Goal: Task Accomplishment & Management: Use online tool/utility

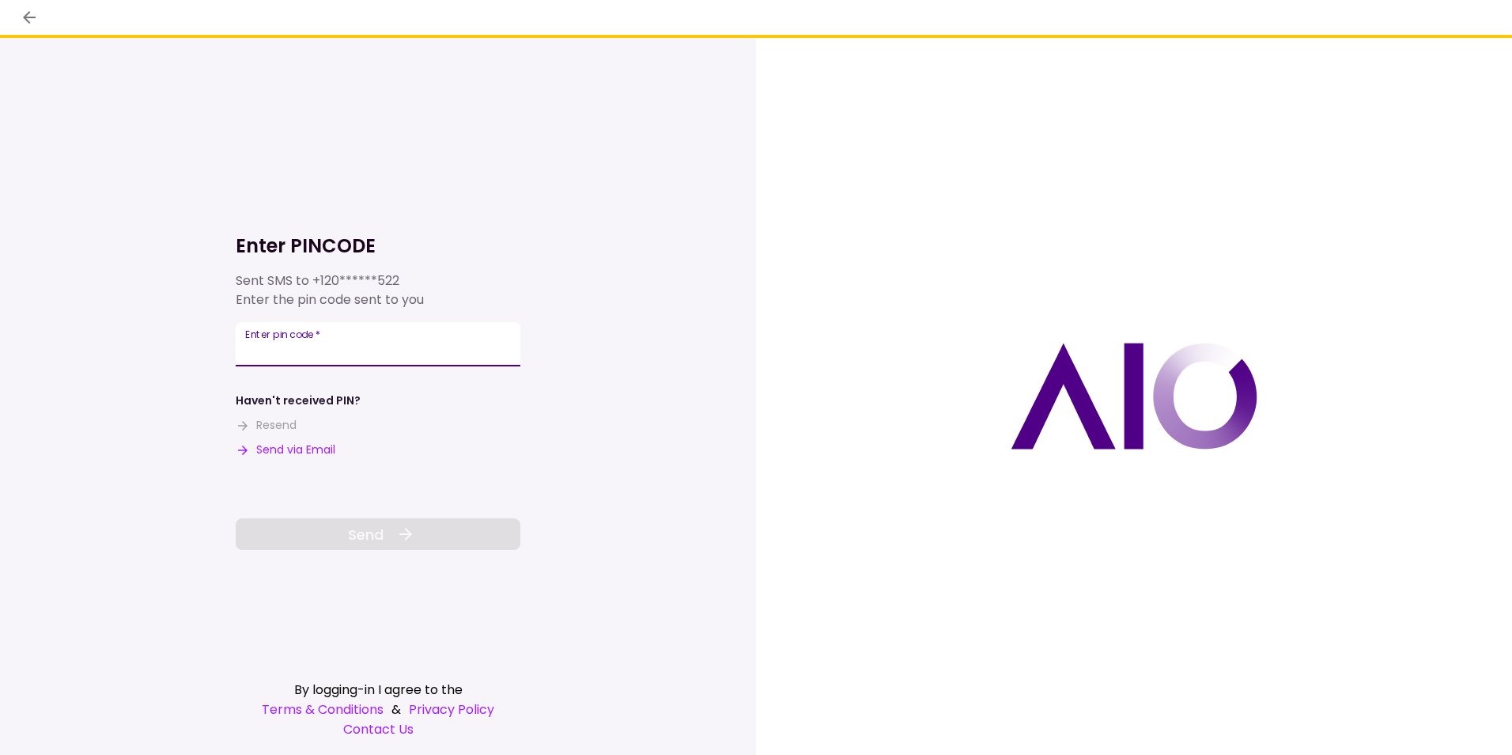
click at [429, 341] on input "Enter pin code   *" at bounding box center [378, 344] width 285 height 44
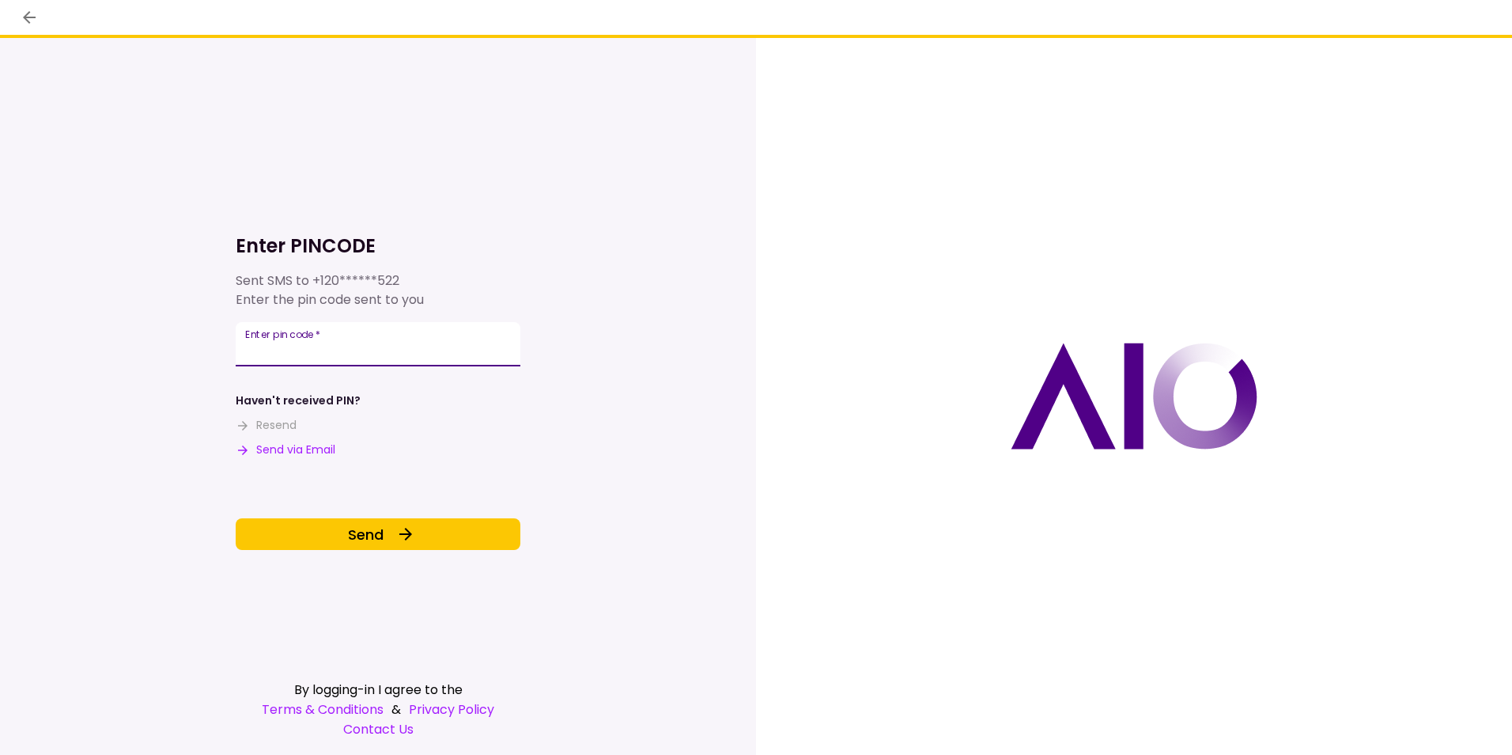
type input "******"
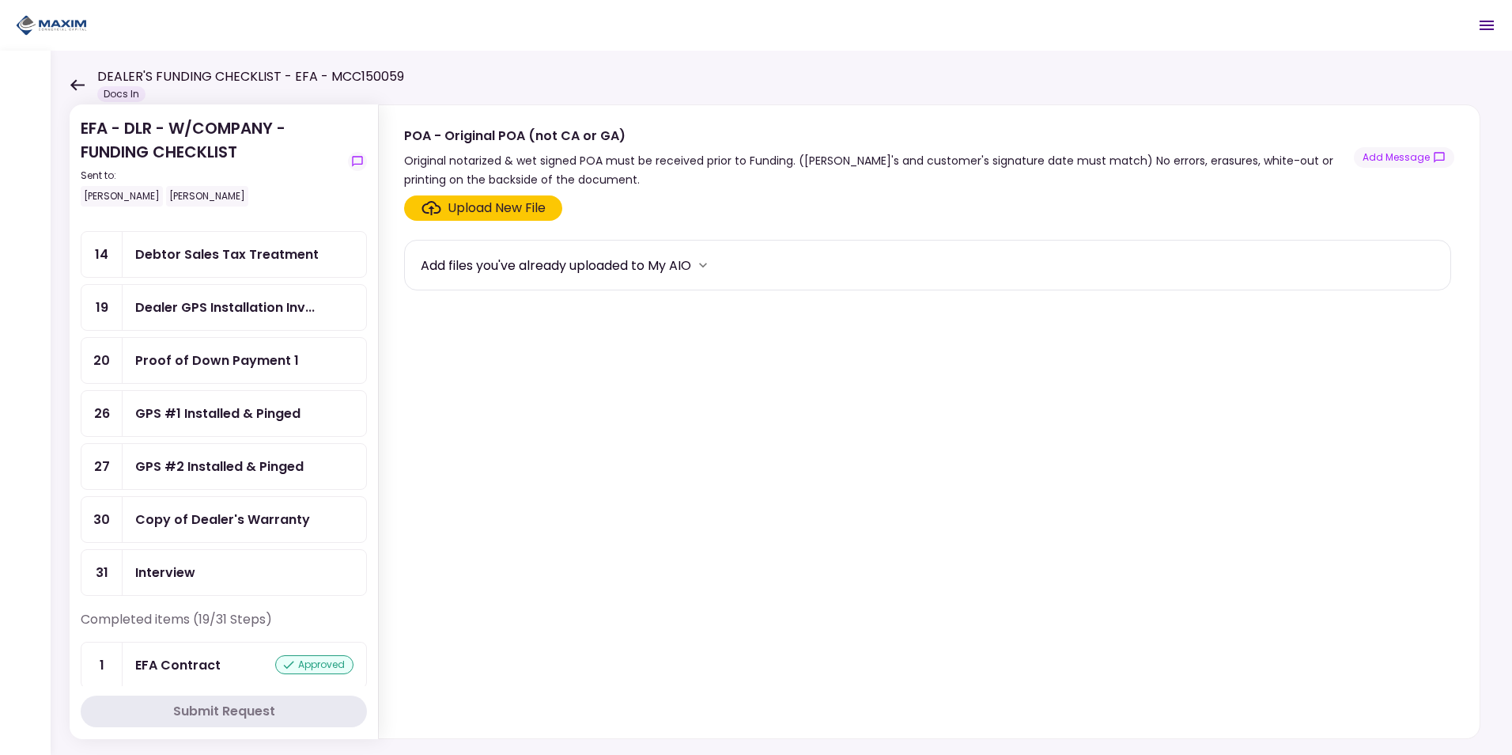
scroll to position [237, 0]
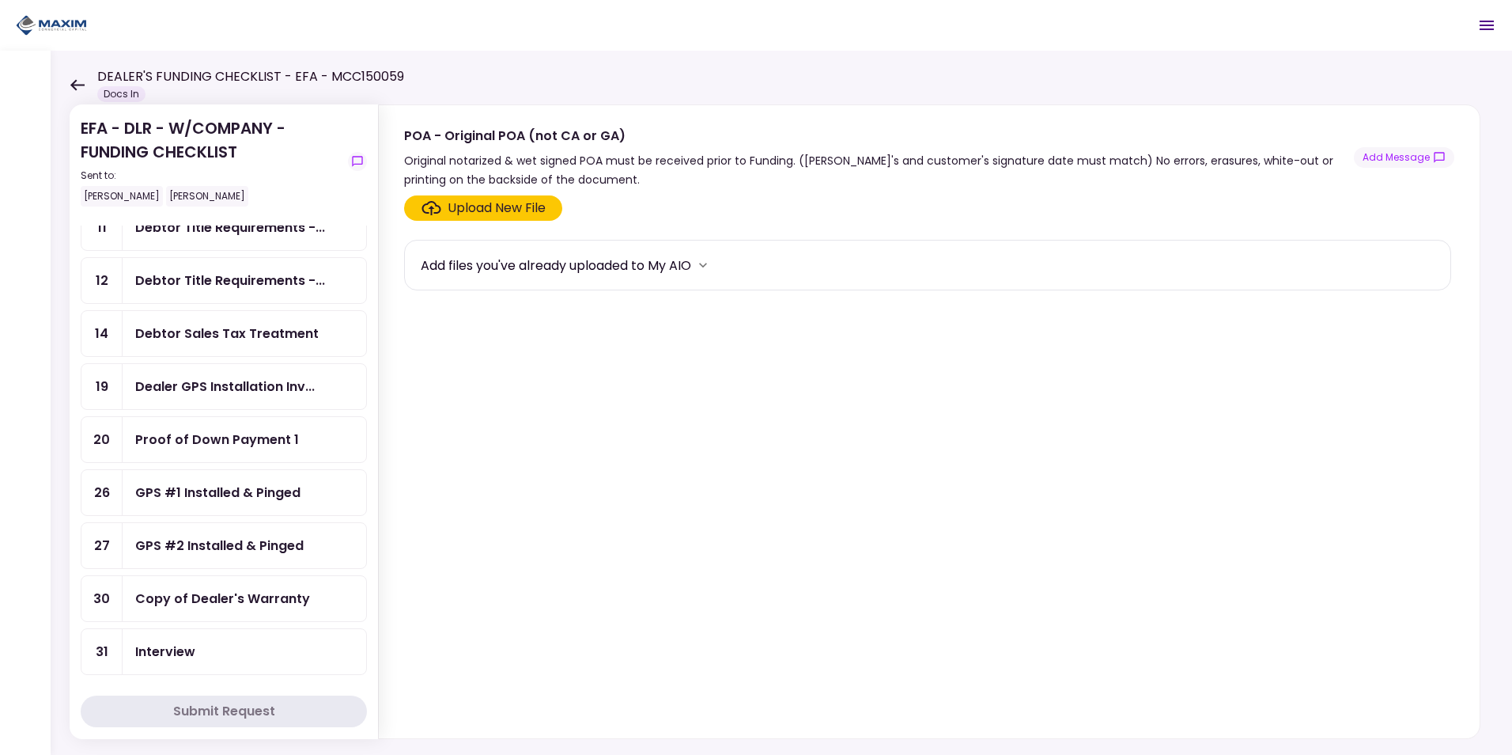
click at [233, 491] on div "GPS #1 Installed & Pinged" at bounding box center [217, 493] width 165 height 20
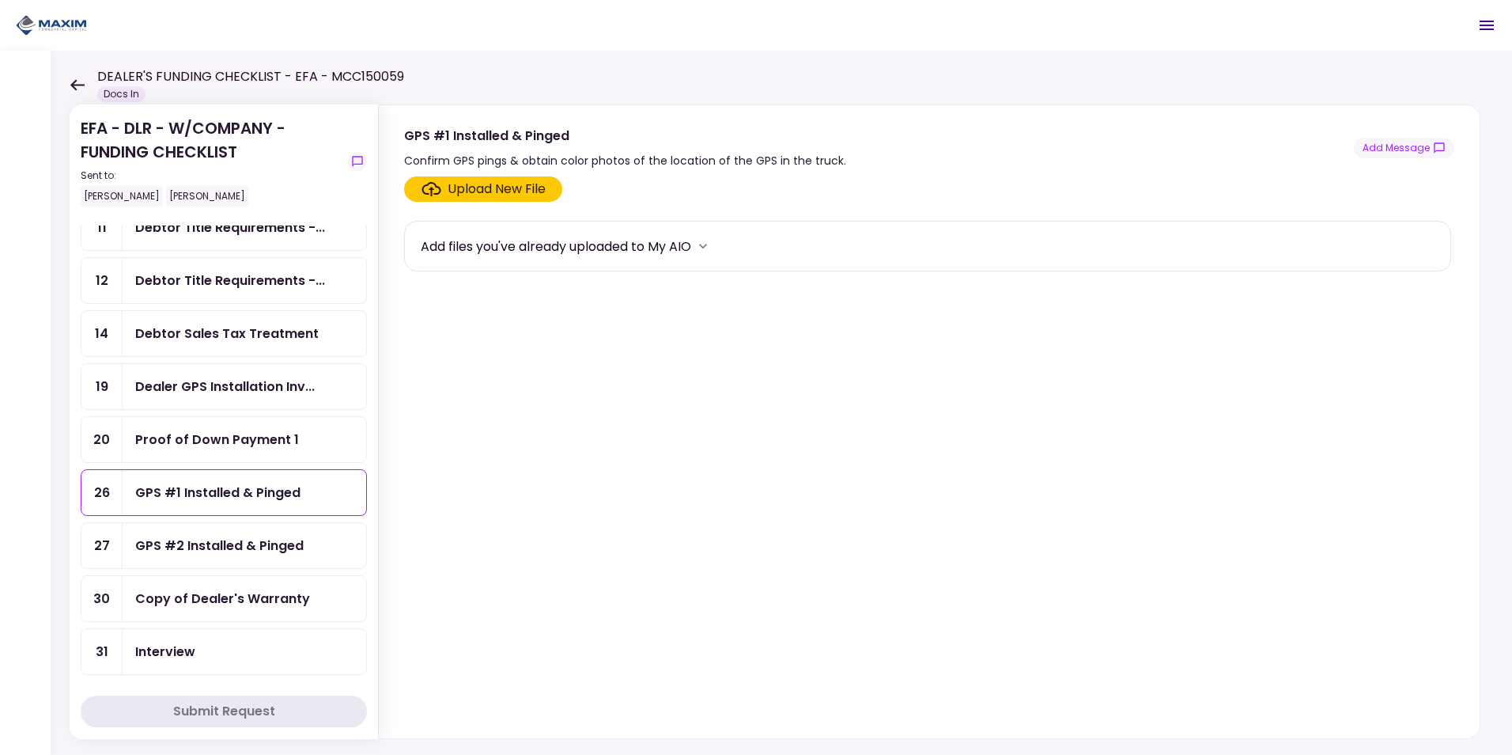
click at [514, 184] on div "Upload New File" at bounding box center [497, 189] width 98 height 19
click at [0, 0] on input "Upload New File" at bounding box center [0, 0] width 0 height 0
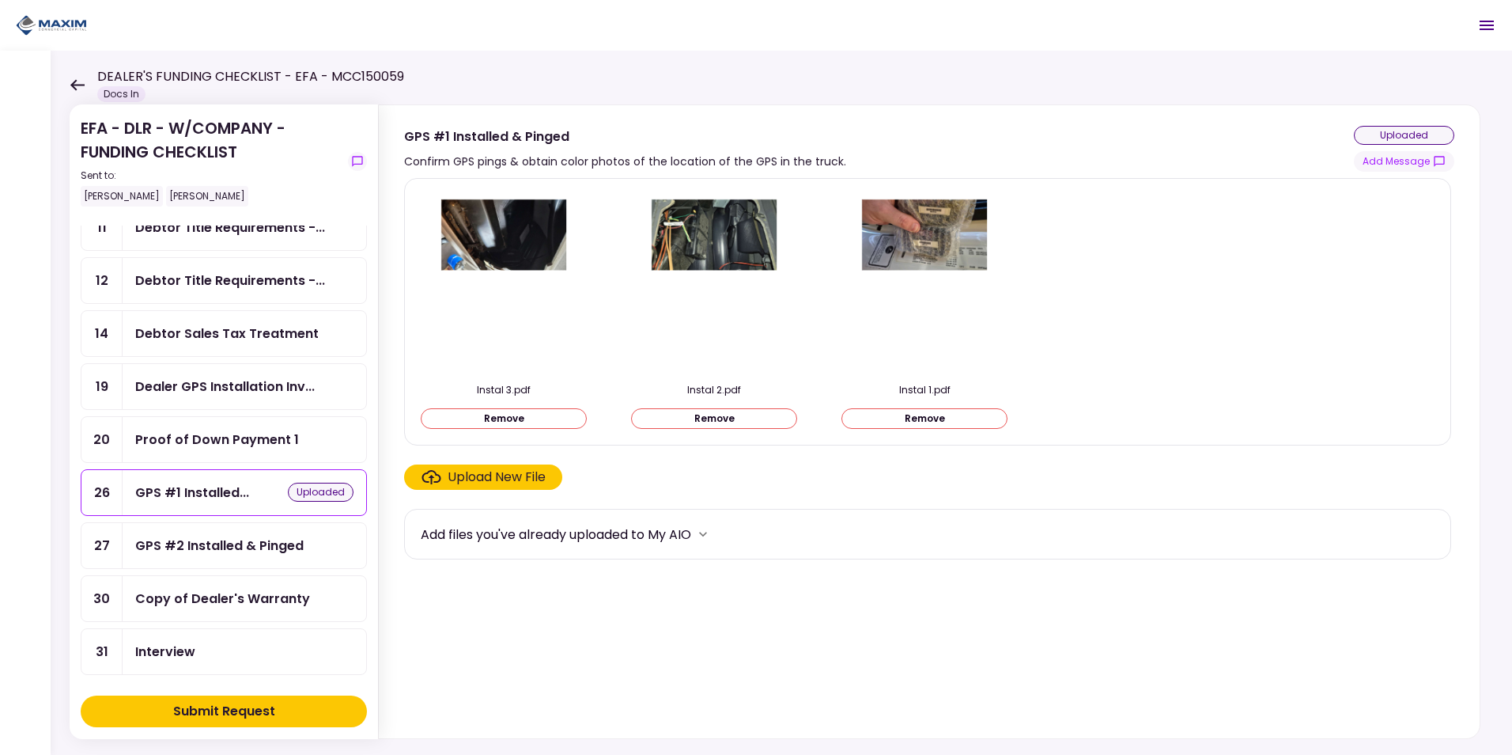
click at [240, 540] on div "GPS #2 Installed & Pinged" at bounding box center [219, 546] width 168 height 20
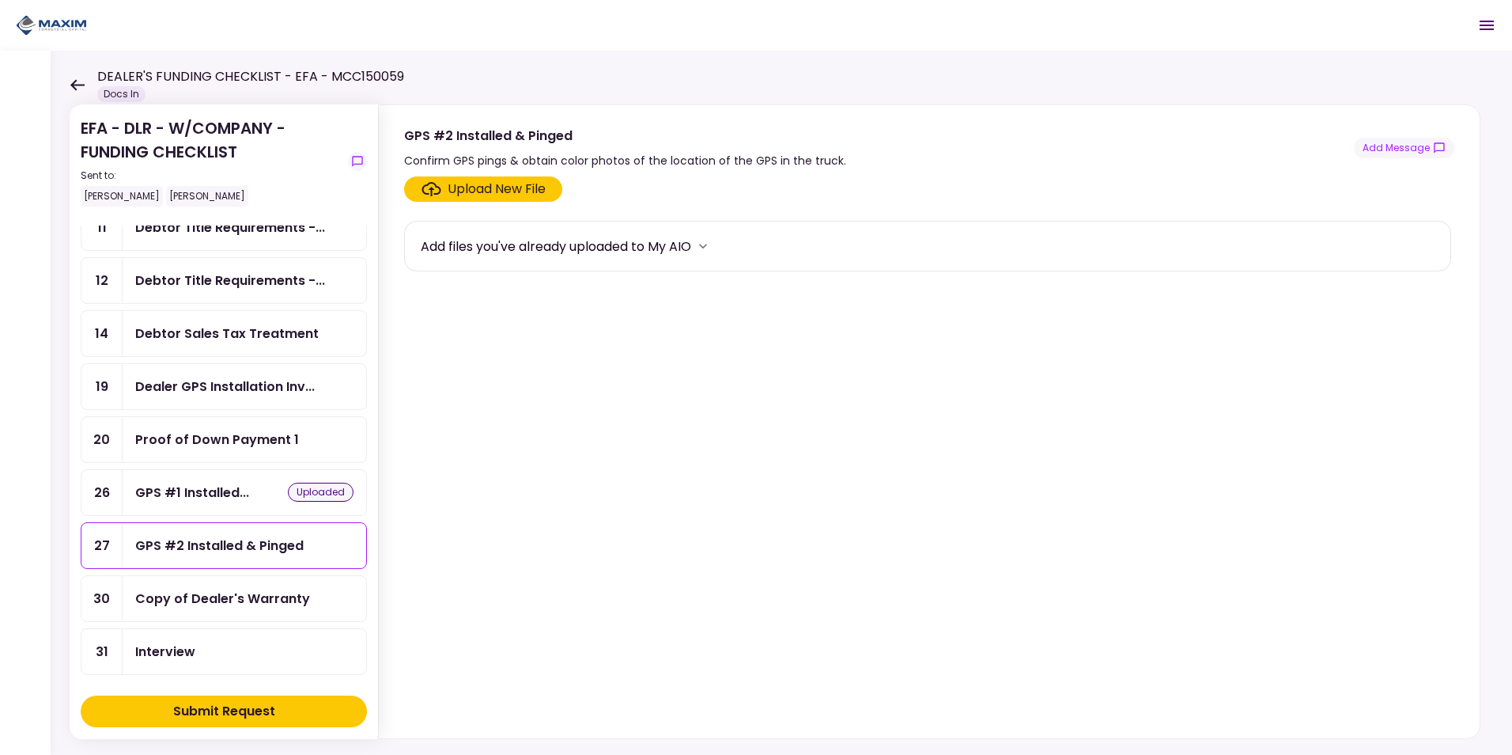
click at [489, 186] on div "Upload New File" at bounding box center [497, 189] width 98 height 19
click at [0, 0] on input "Upload New File" at bounding box center [0, 0] width 0 height 0
